Goal: Transaction & Acquisition: Purchase product/service

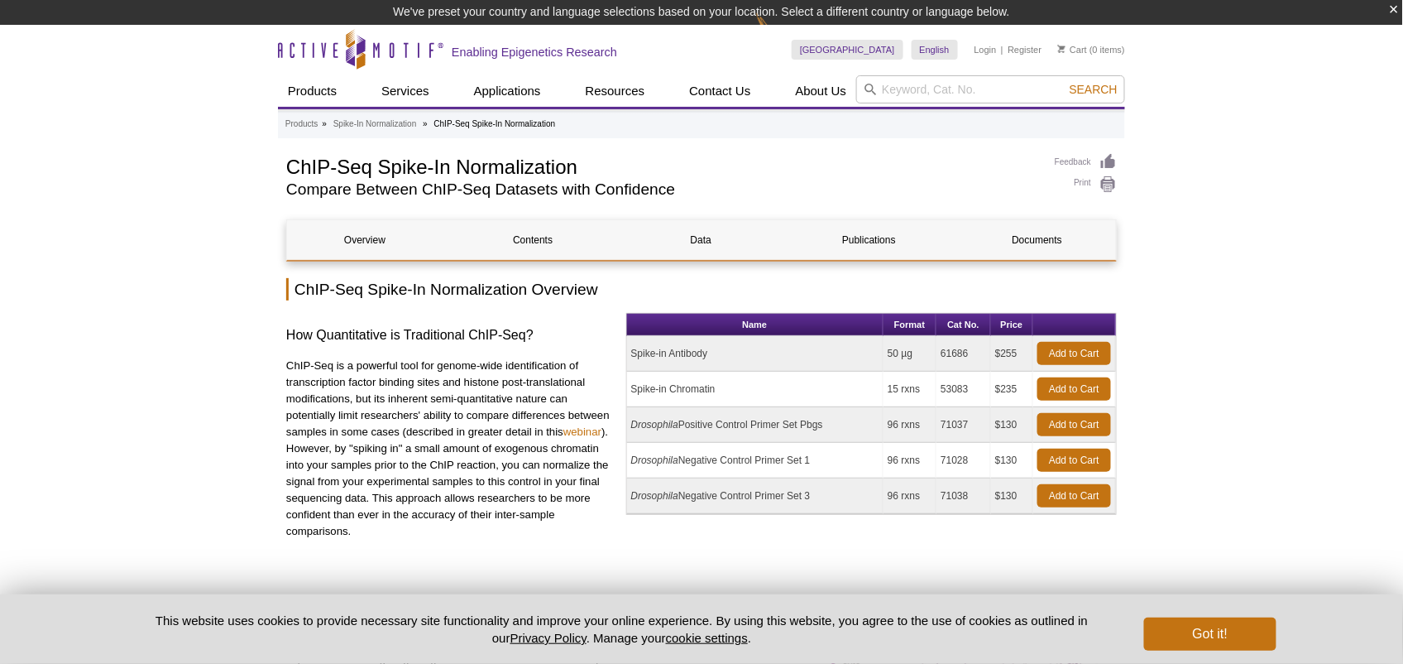
click at [700, 387] on td "Spike-in Chromatin" at bounding box center [755, 389] width 256 height 36
click at [1075, 386] on link "Add to Cart" at bounding box center [1074, 388] width 74 height 23
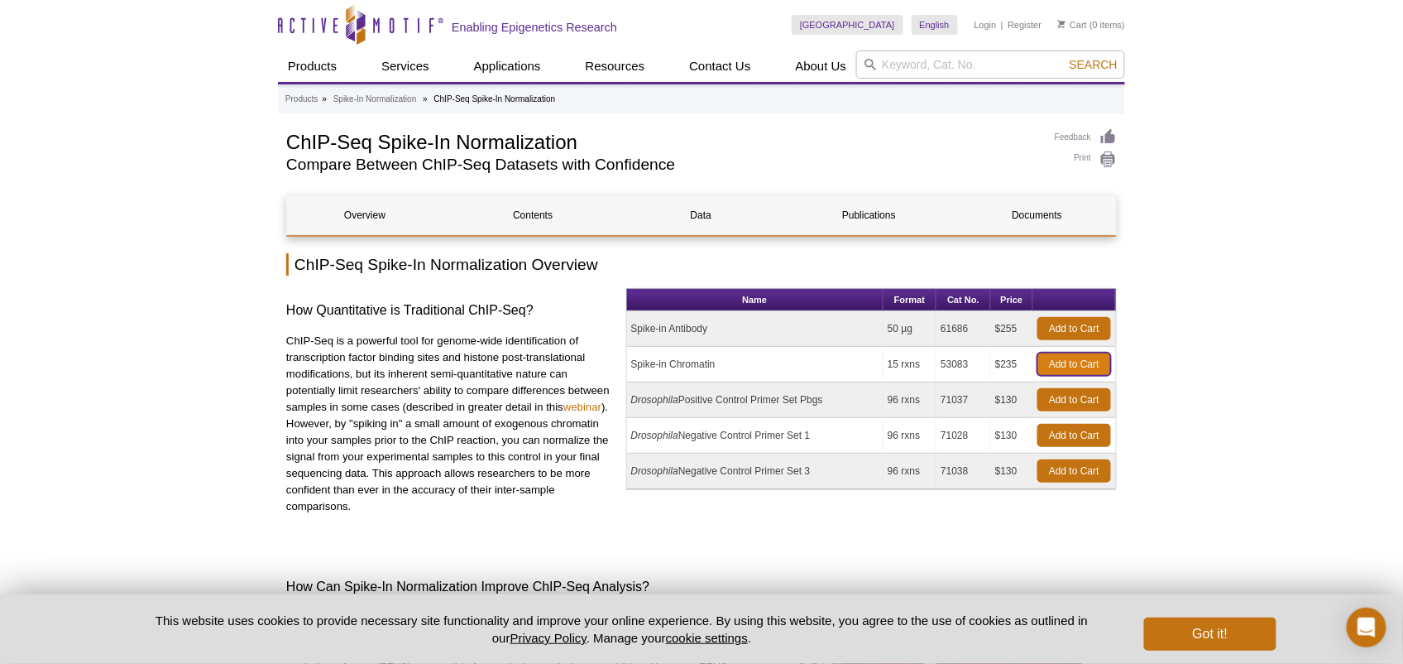
click at [1082, 363] on link "Add to Cart" at bounding box center [1074, 363] width 74 height 23
click at [1192, 620] on button "Got it!" at bounding box center [1210, 633] width 132 height 33
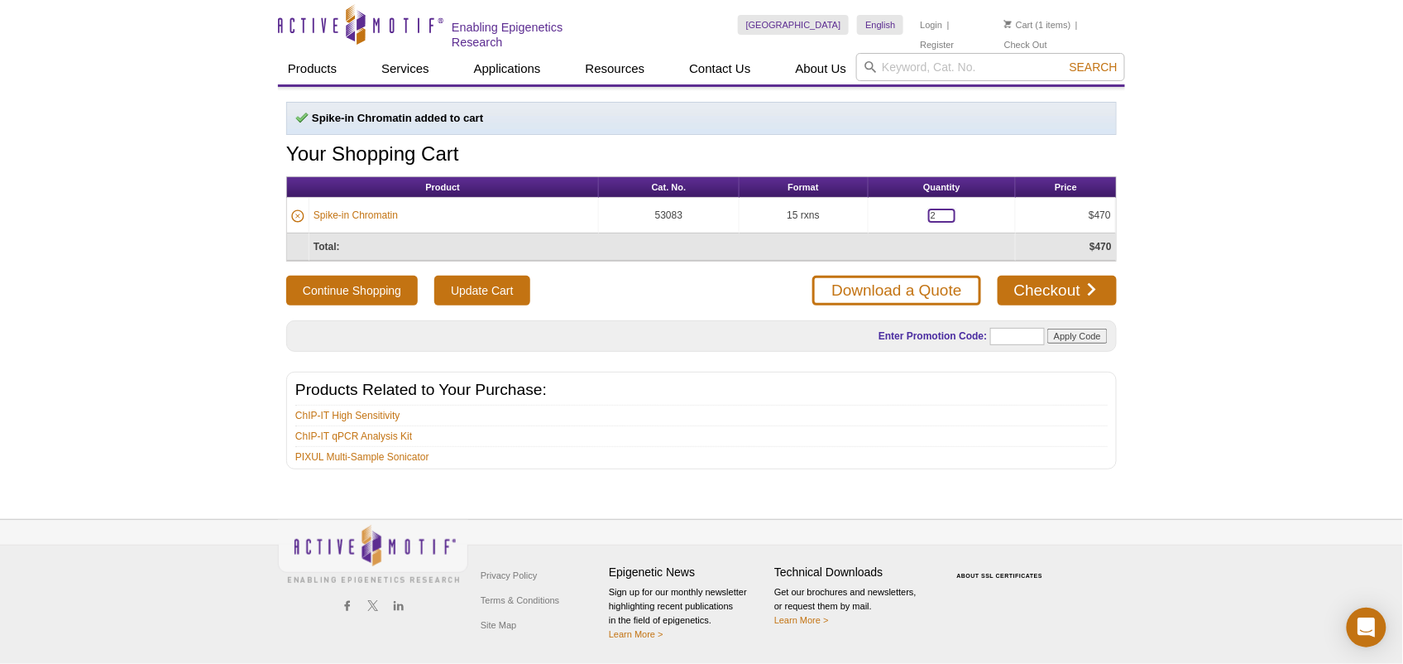
drag, startPoint x: 945, startPoint y: 212, endPoint x: 901, endPoint y: 212, distance: 43.8
click at [901, 212] on td "2" at bounding box center [943, 216] width 148 height 36
type input "1"
click at [1251, 213] on div "Active Motif Logo Enabling Epigenetics Research 1 Search Skip to content Active…" at bounding box center [701, 332] width 1403 height 664
click at [1066, 213] on td "$470" at bounding box center [1066, 216] width 100 height 36
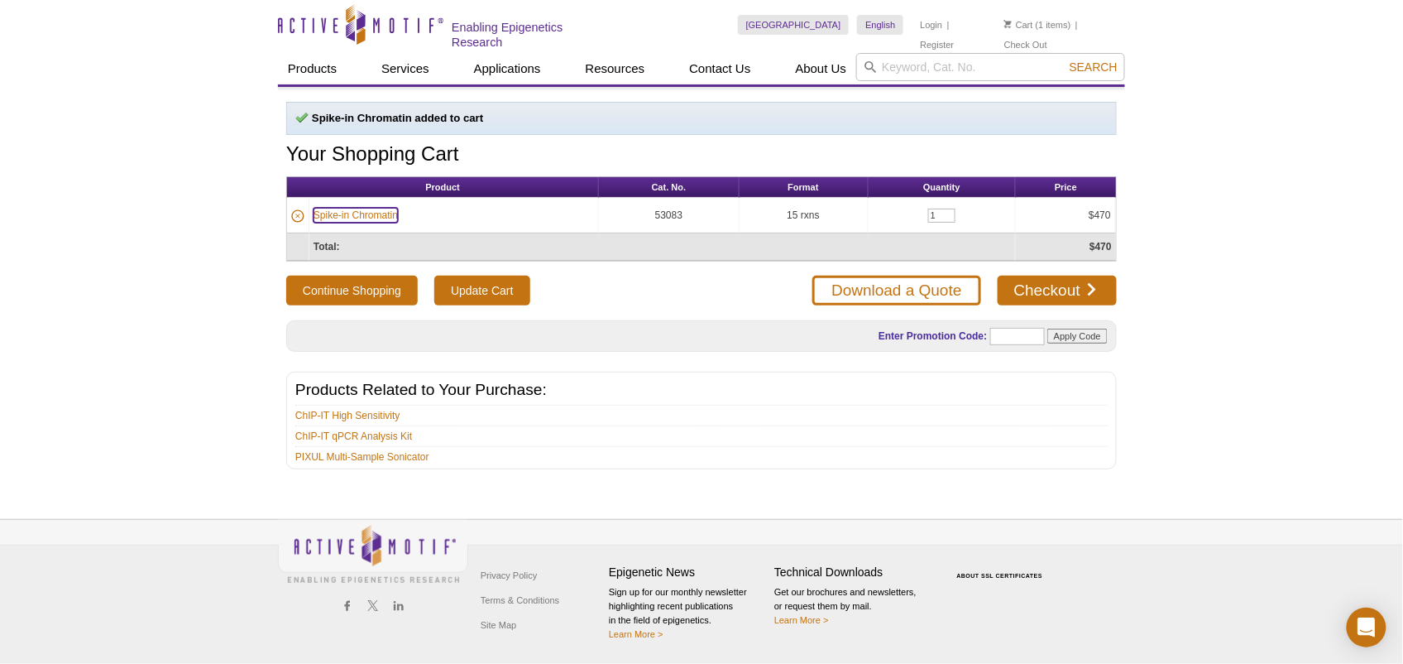
click at [376, 212] on link "Spike-in Chromatin" at bounding box center [356, 215] width 84 height 15
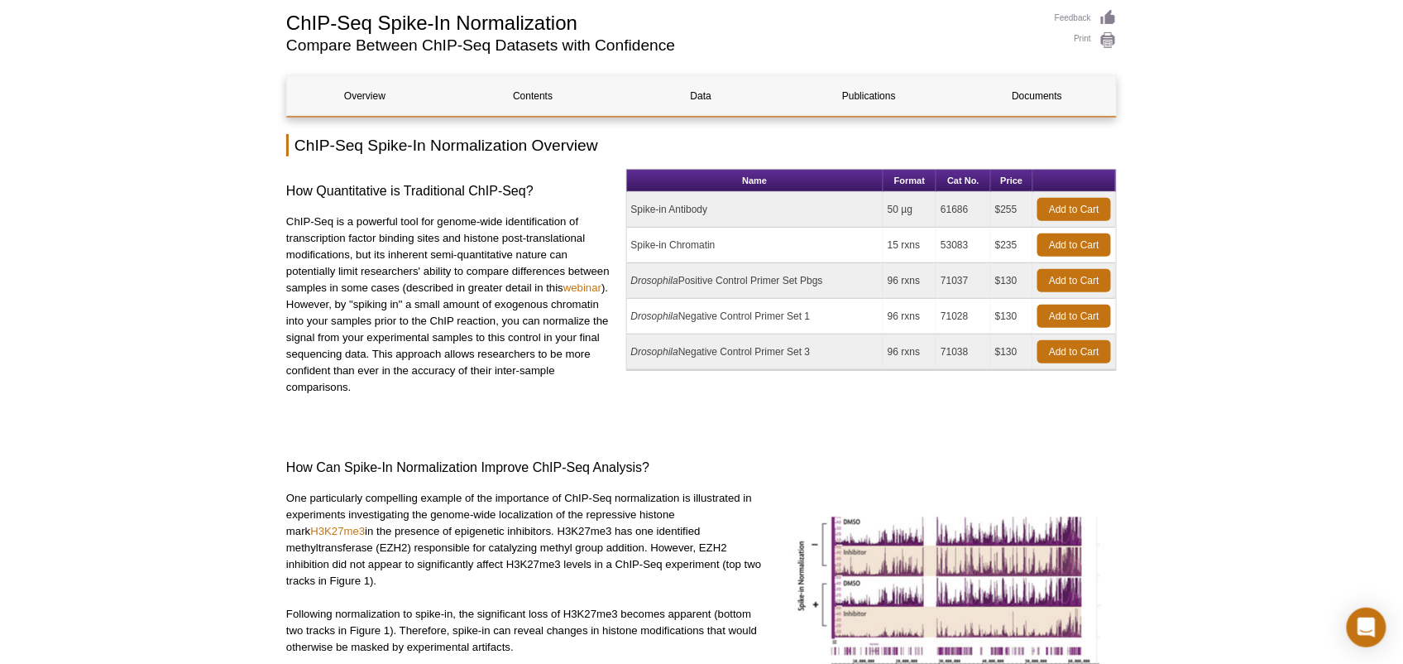
scroll to position [121, 0]
drag, startPoint x: 638, startPoint y: 243, endPoint x: 753, endPoint y: 251, distance: 115.2
click at [753, 251] on td "Spike-in Chromatin" at bounding box center [755, 246] width 256 height 36
click at [744, 250] on td "Spike-in Chromatin" at bounding box center [755, 246] width 256 height 36
drag, startPoint x: 661, startPoint y: 239, endPoint x: 629, endPoint y: 237, distance: 32.4
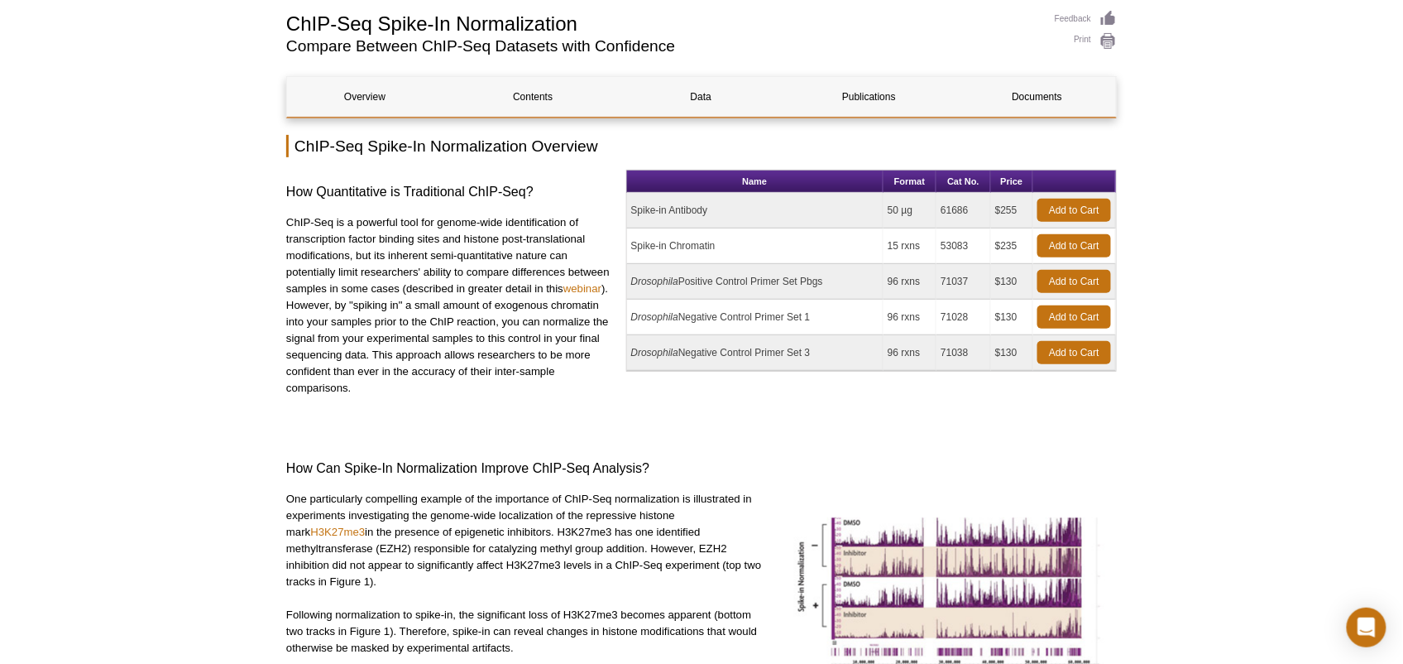
click at [629, 237] on td "Spike-in Chromatin" at bounding box center [755, 246] width 256 height 36
